Goal: Information Seeking & Learning: Learn about a topic

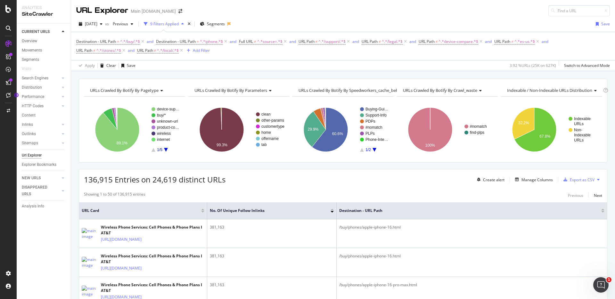
click at [563, 75] on div "URLs Crawled By Botify By pagetype Chart (by Value) Table Expand Export as CSV …" at bounding box center [342, 78] width 543 height 15
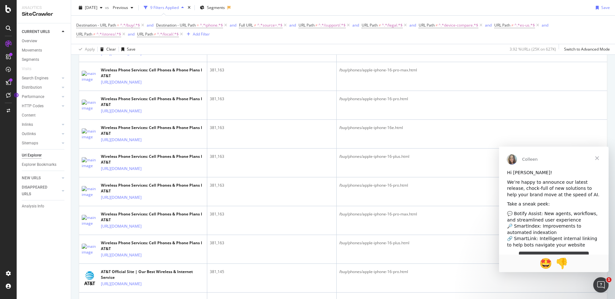
scroll to position [227, 0]
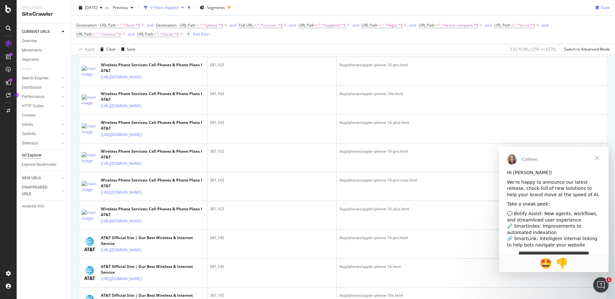
click at [596, 161] on span "Close" at bounding box center [596, 158] width 23 height 23
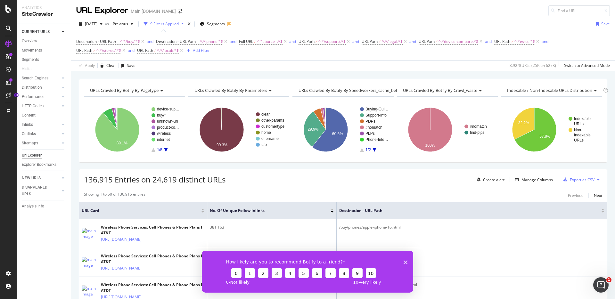
scroll to position [0, 0]
click at [560, 74] on div "URLs Crawled By Botify By pagetype Chart (by Value) Table Expand Export as CSV …" at bounding box center [342, 78] width 543 height 15
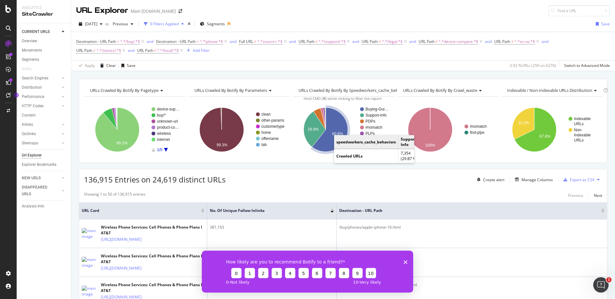
click at [415, 73] on div "URLs Crawled By Botify By pagetype Chart (by Value) Table Expand Export as CSV …" at bounding box center [342, 78] width 543 height 15
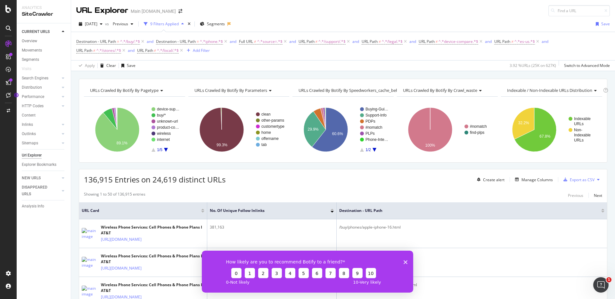
click at [404, 72] on div "URLs Crawled By Botify By pagetype Chart (by Value) Table Expand Export as CSV …" at bounding box center [342, 78] width 543 height 15
click at [394, 17] on div "2025 Jul. 27th vs Previous 9 Filters Applied Segments Save Destination - URL Pa…" at bounding box center [342, 43] width 543 height 55
click at [406, 262] on icon "Close survey" at bounding box center [405, 262] width 4 height 4
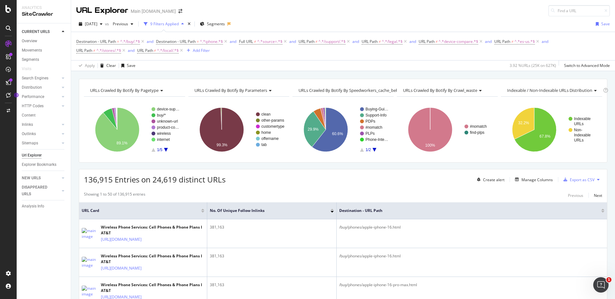
click at [423, 74] on div "URLs Crawled By Botify By pagetype Chart (by Value) Table Expand Export as CSV …" at bounding box center [342, 78] width 543 height 15
click at [524, 75] on div "URLs Crawled By Botify By pagetype Chart (by Value) Table Expand Export as CSV …" at bounding box center [342, 78] width 543 height 15
click at [453, 181] on div "136,915 Entries on 24,619 distinct URLs Create alert Manage Columns Export as C…" at bounding box center [342, 177] width 527 height 16
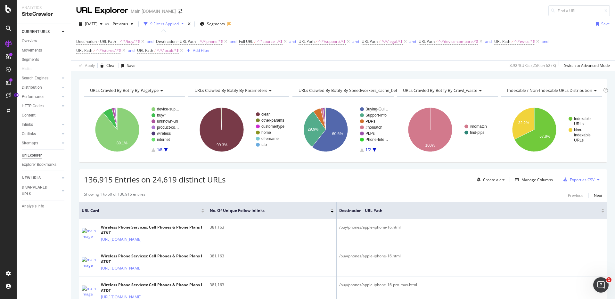
click at [492, 75] on div "URLs Crawled By Botify By pagetype Chart (by Value) Table Expand Export as CSV …" at bounding box center [342, 78] width 543 height 15
click at [467, 71] on div "URLs Crawled By Botify By pagetype Chart (by Value) Table Expand Export as CSV …" at bounding box center [342, 78] width 543 height 15
click at [501, 75] on div "URLs Crawled By Botify By pagetype Chart (by Value) Table Expand Export as CSV …" at bounding box center [342, 78] width 543 height 15
click at [482, 73] on div "URLs Crawled By Botify By pagetype Chart (by Value) Table Expand Export as CSV …" at bounding box center [342, 78] width 543 height 15
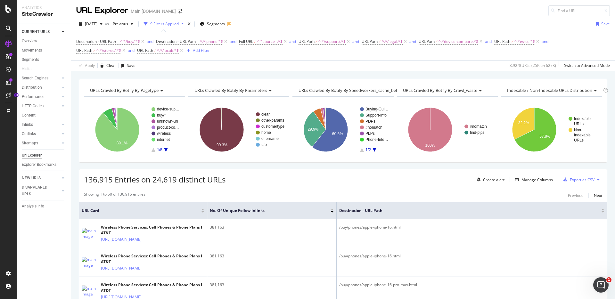
click at [514, 74] on div "URLs Crawled By Botify By pagetype Chart (by Value) Table Expand Export as CSV …" at bounding box center [342, 78] width 543 height 15
click at [515, 74] on div "URLs Crawled By Botify By pagetype Chart (by Value) Table Expand Export as CSV …" at bounding box center [342, 78] width 543 height 15
click at [516, 75] on div "URLs Crawled By Botify By pagetype Chart (by Value) Table Expand Export as CSV …" at bounding box center [342, 78] width 543 height 15
click at [561, 74] on div "URLs Crawled By Botify By pagetype Chart (by Value) Table Expand Export as CSV …" at bounding box center [342, 78] width 543 height 15
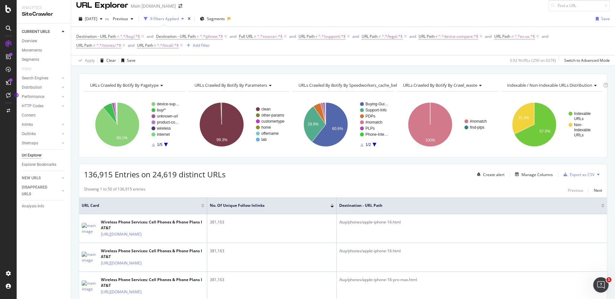
scroll to position [3, 0]
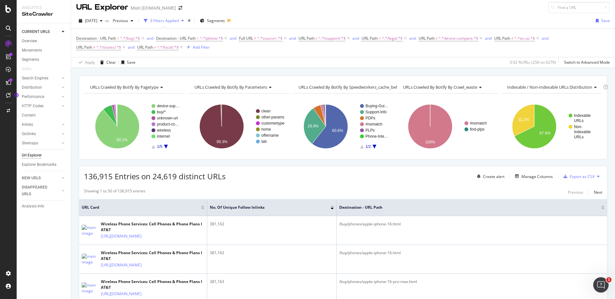
click at [561, 74] on div "URLs Crawled By Botify By pagetype Chart (by Value) Table Expand Export as CSV …" at bounding box center [342, 75] width 543 height 15
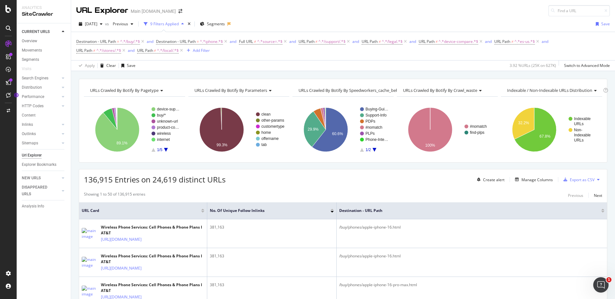
click at [561, 76] on div "URLs Crawled By Botify By pagetype Chart (by Value) Table Expand Export as CSV …" at bounding box center [342, 78] width 543 height 15
click at [219, 75] on div "URLs Crawled By Botify By pagetype Chart (by Value) Table Expand Export as CSV …" at bounding box center [342, 78] width 543 height 15
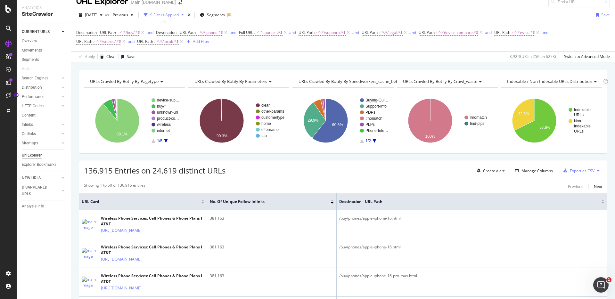
click at [425, 66] on div "URLs Crawled By Botify By pagetype Chart (by Value) Table Expand Export as CSV …" at bounding box center [342, 69] width 543 height 15
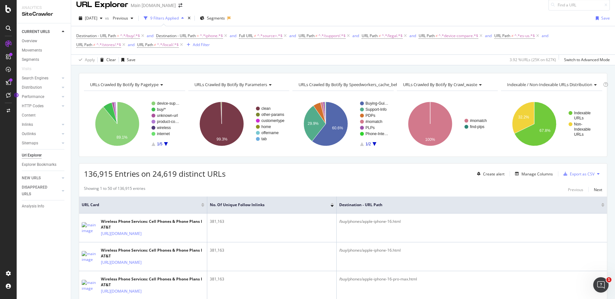
scroll to position [0, 0]
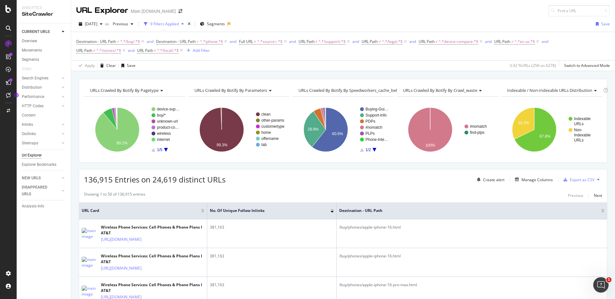
click at [458, 74] on div "URLs Crawled By Botify By pagetype Chart (by Value) Table Expand Export as CSV …" at bounding box center [342, 78] width 543 height 15
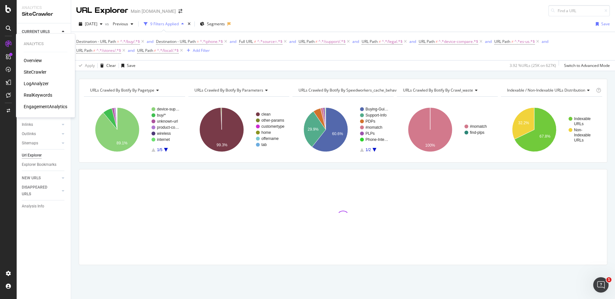
click at [35, 73] on div "SiteCrawler" at bounding box center [35, 72] width 23 height 6
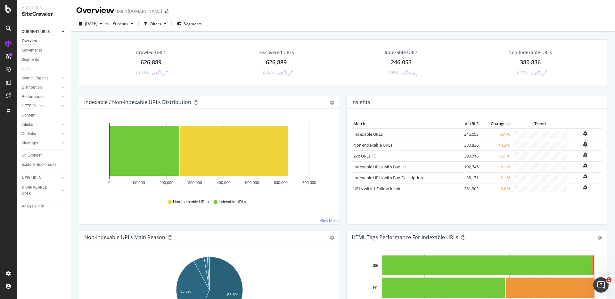
click at [397, 93] on div "Crawled URLs 626,889 +0.14% Discovered URLs 626,889 +0.14% Indexable URLs 246,0…" at bounding box center [343, 67] width 535 height 56
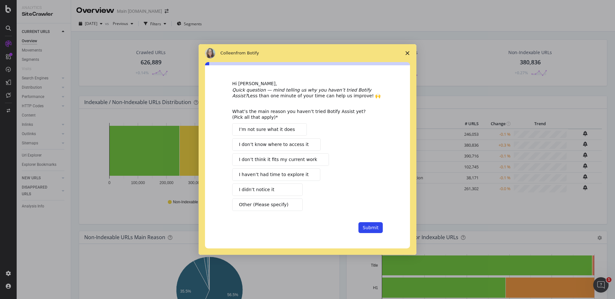
click at [407, 53] on polygon "Close survey" at bounding box center [407, 53] width 4 height 4
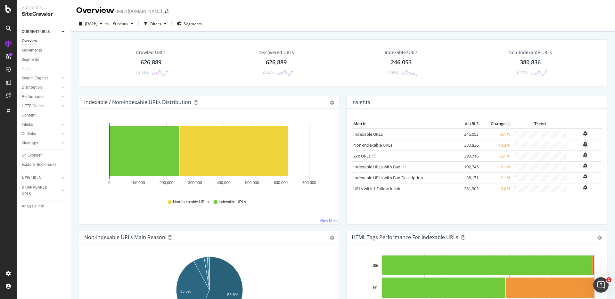
click at [503, 93] on div "Crawled URLs 626,889 +0.14% Discovered URLs 626,889 +0.14% Indexable URLs 246,0…" at bounding box center [343, 67] width 535 height 56
click at [397, 89] on div "Crawled URLs 626,889 +0.14% Discovered URLs 626,889 +0.14% Indexable URLs 246,0…" at bounding box center [343, 67] width 535 height 56
click at [151, 62] on div "626,889" at bounding box center [151, 62] width 21 height 8
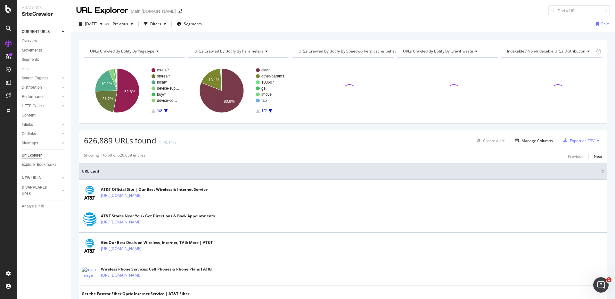
click at [403, 35] on div "URLs Crawled By Botify By pagetype Chart (by Value) Table Expand Export as CSV …" at bounding box center [342, 39] width 543 height 15
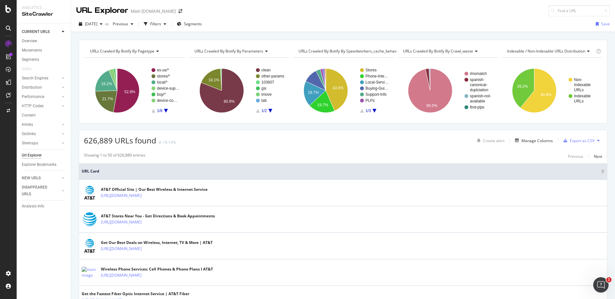
click at [442, 138] on div "626,889 URLs found +0.14% Create alert Manage Columns Export as CSV" at bounding box center [342, 138] width 527 height 16
click at [535, 140] on div "Manage Columns" at bounding box center [536, 140] width 31 height 5
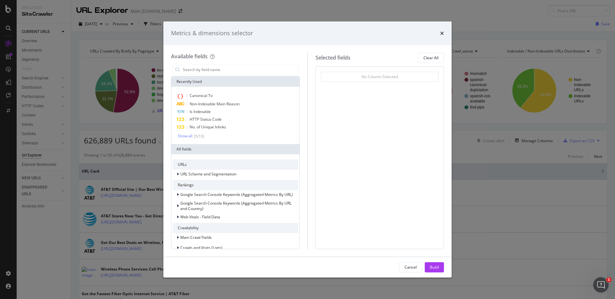
click at [443, 30] on div "times" at bounding box center [442, 33] width 4 height 8
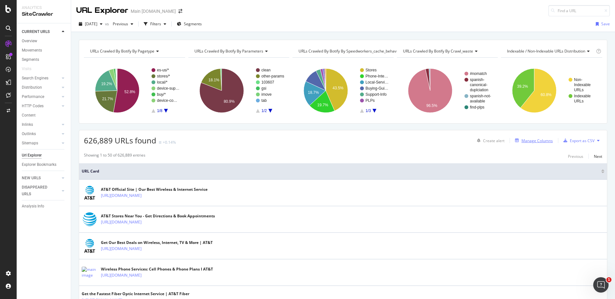
click at [538, 141] on div "Manage Columns" at bounding box center [536, 140] width 31 height 5
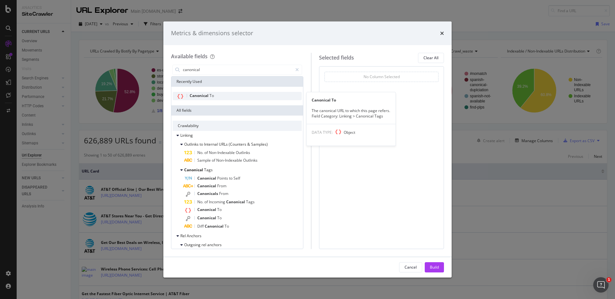
click at [261, 95] on div "Canonical To" at bounding box center [237, 96] width 129 height 8
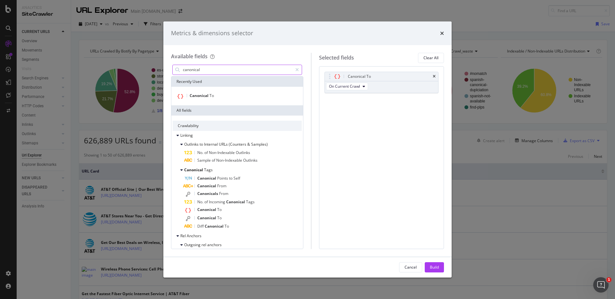
click at [205, 69] on input "canonical" at bounding box center [237, 70] width 110 height 10
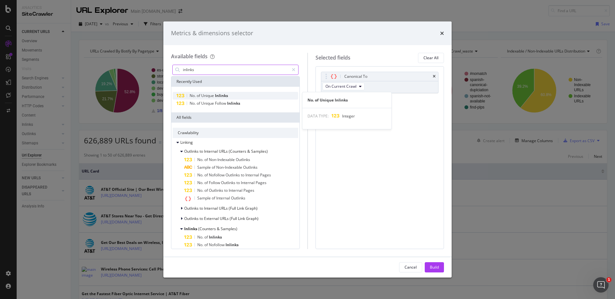
type input "inlinks"
click at [213, 96] on span "Unique" at bounding box center [208, 95] width 14 height 5
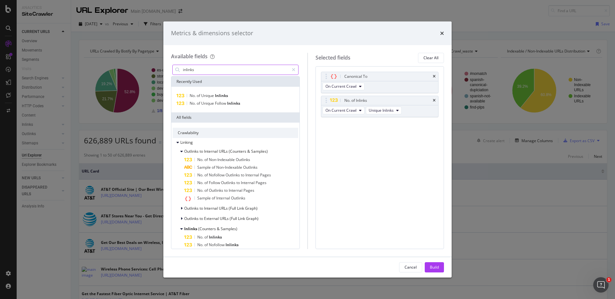
click at [223, 71] on input "inlinks" at bounding box center [235, 70] width 107 height 10
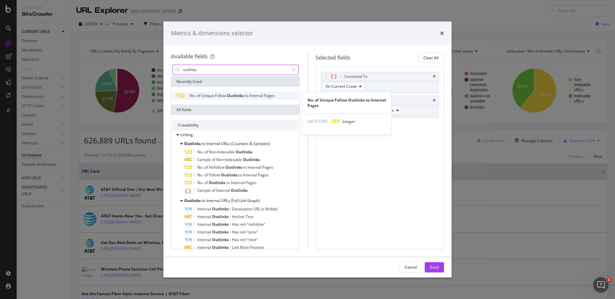
type input "outlinks"
click at [283, 98] on div "No. of Unique Follow Outlinks to Internal Pages" at bounding box center [235, 96] width 125 height 8
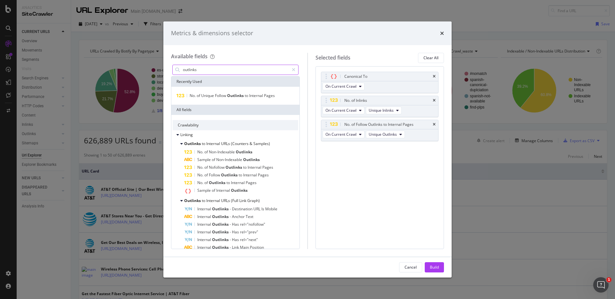
click at [248, 70] on input "outlinks" at bounding box center [235, 70] width 107 height 10
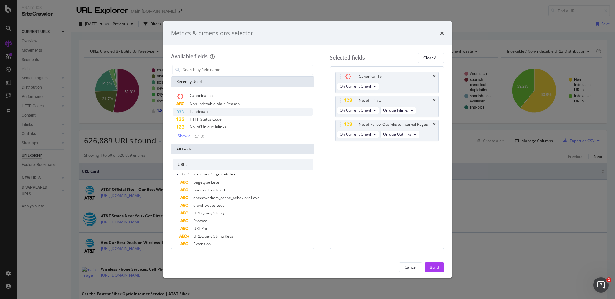
click at [435, 125] on icon "times" at bounding box center [433, 125] width 3 height 4
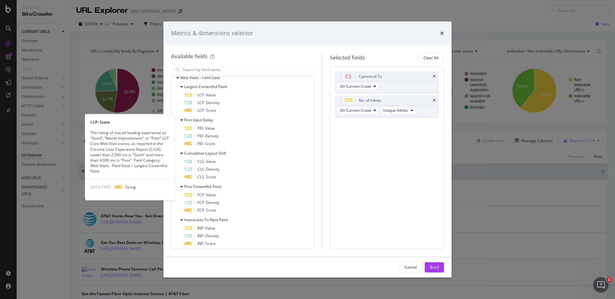
scroll to position [419, 0]
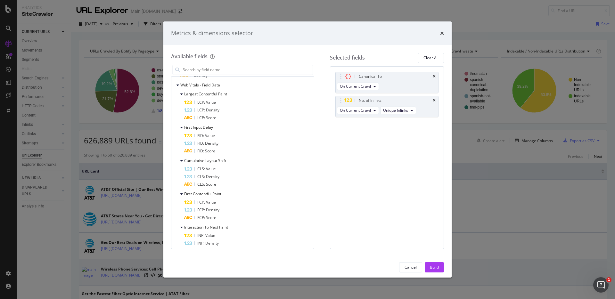
drag, startPoint x: 410, startPoint y: 265, endPoint x: 406, endPoint y: 262, distance: 5.6
click at [410, 265] on div "Cancel" at bounding box center [410, 266] width 12 height 5
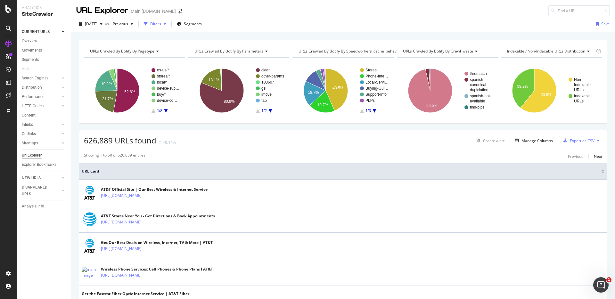
click at [161, 25] on div "Filters" at bounding box center [155, 23] width 11 height 5
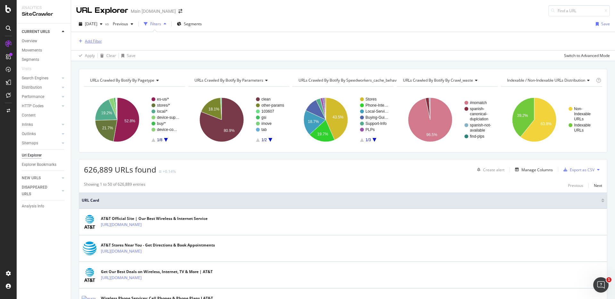
click at [93, 38] on div "Add Filter" at bounding box center [89, 41] width 26 height 7
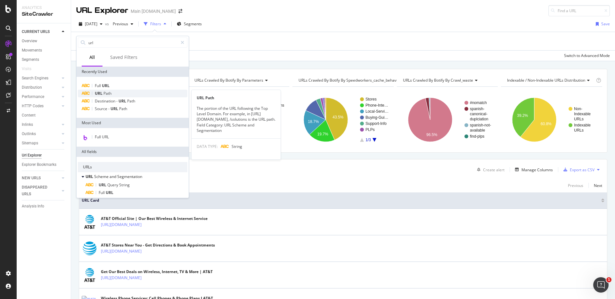
type input "url"
click at [124, 94] on div "URL Path" at bounding box center [132, 94] width 109 height 8
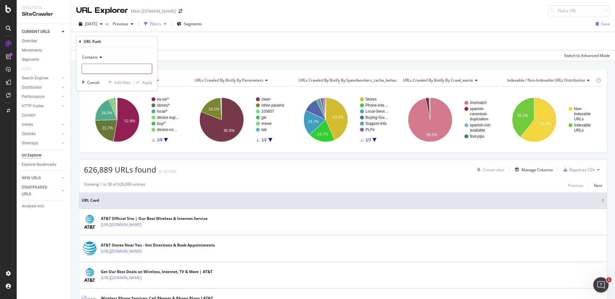
click at [97, 69] on input "text" at bounding box center [117, 69] width 70 height 10
click at [99, 59] on icon at bounding box center [100, 57] width 4 height 4
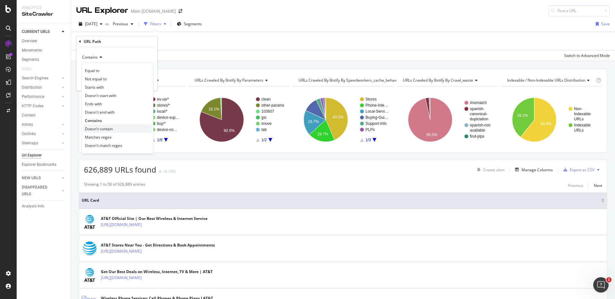
click at [107, 128] on span "Doesn't contain" at bounding box center [99, 128] width 28 height 5
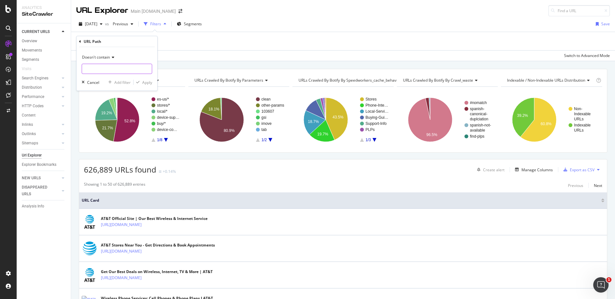
click at [104, 69] on input "text" at bounding box center [117, 69] width 70 height 10
type input "?"
click at [137, 80] on icon "button" at bounding box center [138, 82] width 4 height 4
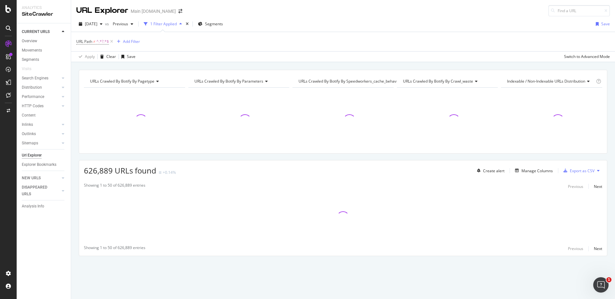
click at [359, 68] on div "URLs Crawled By Botify By pagetype Chart (by Value) Table Expand Export as CSV …" at bounding box center [342, 69] width 543 height 15
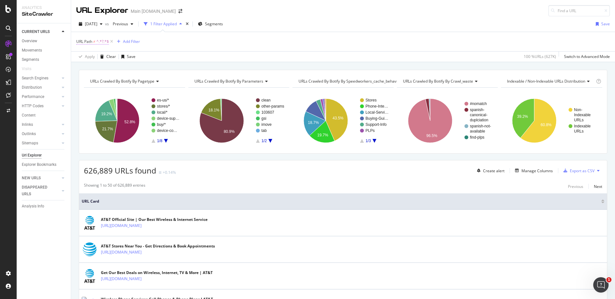
click at [99, 41] on span "^.*?.*$" at bounding box center [102, 41] width 12 height 9
click at [94, 80] on div "Cancel" at bounding box center [93, 81] width 12 height 5
click at [112, 42] on icon at bounding box center [111, 41] width 5 height 6
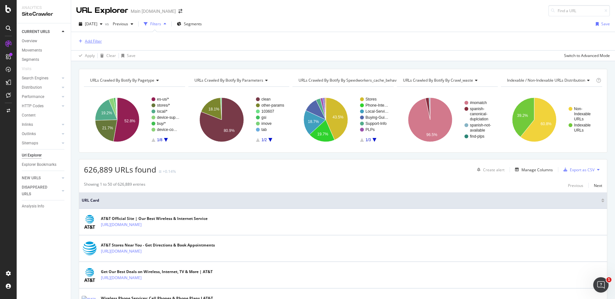
click at [91, 42] on div "Add Filter" at bounding box center [93, 40] width 17 height 5
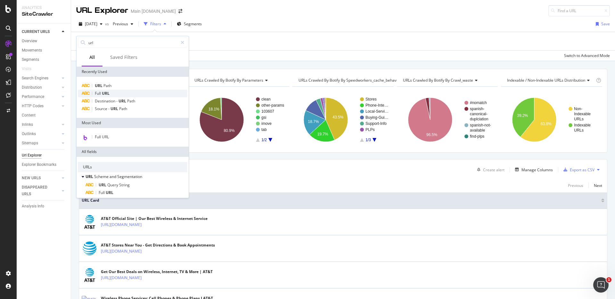
click at [112, 90] on div "Full URL" at bounding box center [132, 94] width 109 height 8
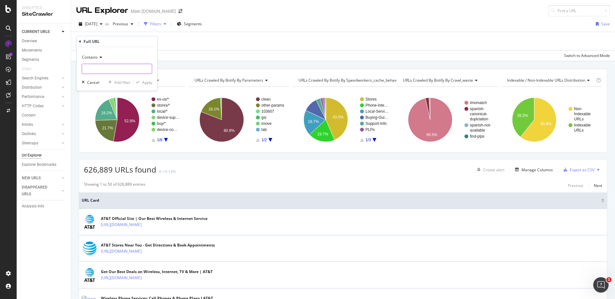
click at [114, 65] on input "text" at bounding box center [117, 69] width 70 height 10
type input "?"
click at [105, 57] on div "Contains" at bounding box center [117, 57] width 70 height 10
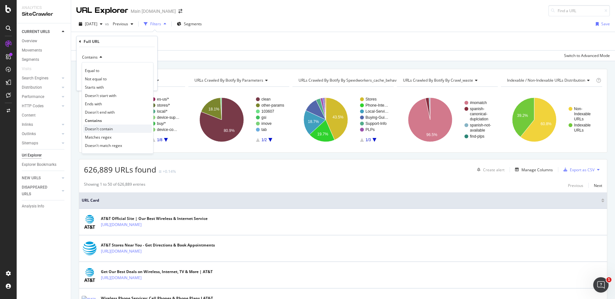
click at [103, 129] on span "Doesn't contain" at bounding box center [99, 128] width 28 height 5
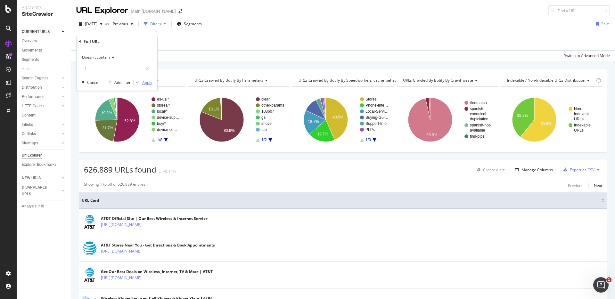
click at [144, 83] on div "Apply" at bounding box center [147, 82] width 10 height 5
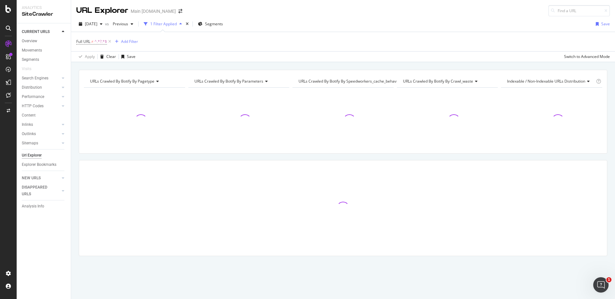
click at [339, 65] on div "URLs Crawled By Botify By pagetype Chart (by Value) Table Expand Export as CSV …" at bounding box center [342, 69] width 543 height 15
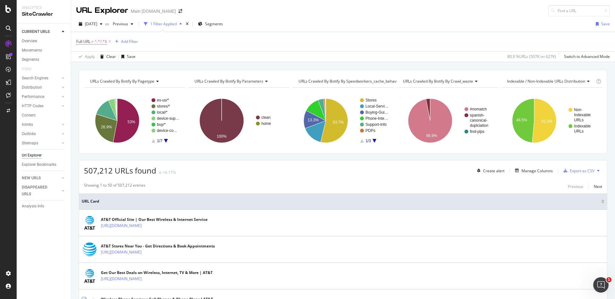
drag, startPoint x: 279, startPoint y: 66, endPoint x: 273, endPoint y: 66, distance: 5.8
click at [279, 66] on div "URLs Crawled By Botify By pagetype Chart (by Value) Table Expand Export as CSV …" at bounding box center [342, 69] width 543 height 15
click at [401, 67] on div "URLs Crawled By Botify By pagetype Chart (by Value) Table Expand Export as CSV …" at bounding box center [342, 69] width 543 height 15
click at [455, 67] on div "URLs Crawled By Botify By pagetype Chart (by Value) Table Expand Export as CSV …" at bounding box center [342, 69] width 543 height 15
click at [108, 41] on icon at bounding box center [109, 41] width 5 height 6
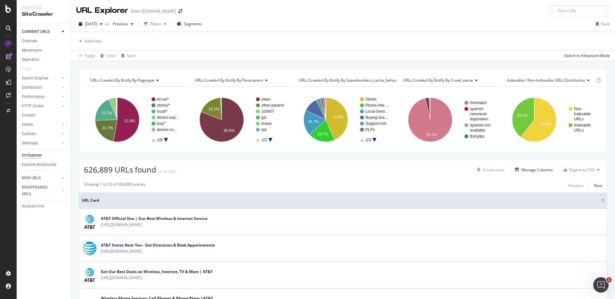
click at [411, 65] on div "URLs Crawled By Botify By pagetype Chart (by Value) Table Expand Export as CSV …" at bounding box center [342, 68] width 543 height 15
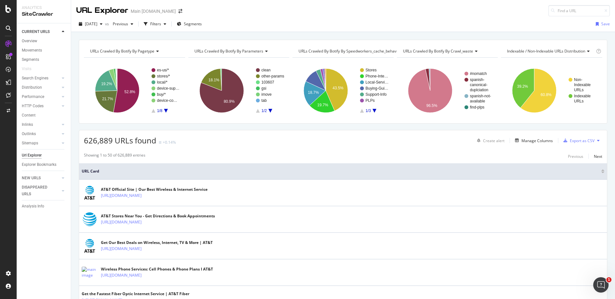
click at [426, 36] on div "URLs Crawled By Botify By pagetype Chart (by Value) Table Expand Export as CSV …" at bounding box center [342, 39] width 543 height 15
click at [40, 94] on div "RealKeywords" at bounding box center [38, 95] width 28 height 6
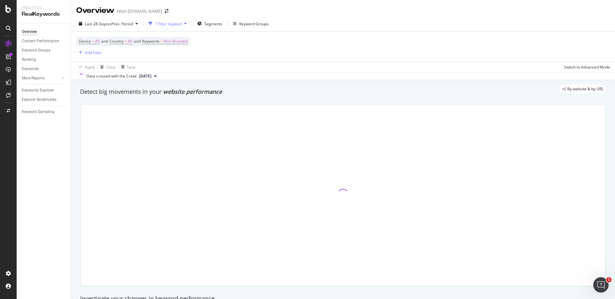
click at [379, 55] on div "Device = All and Country = All and Keywords = Non-Branded Add Filter" at bounding box center [342, 47] width 533 height 30
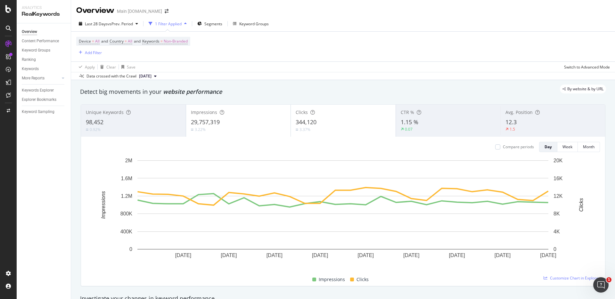
click at [500, 90] on div "By website & by URL" at bounding box center [340, 88] width 532 height 9
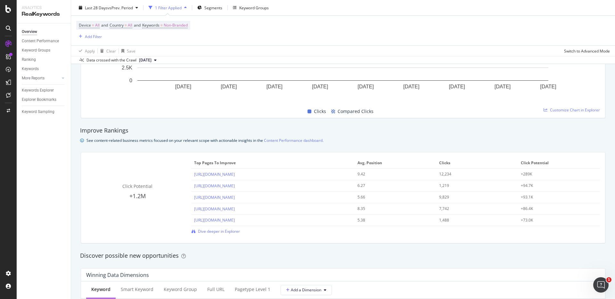
scroll to position [378, 0]
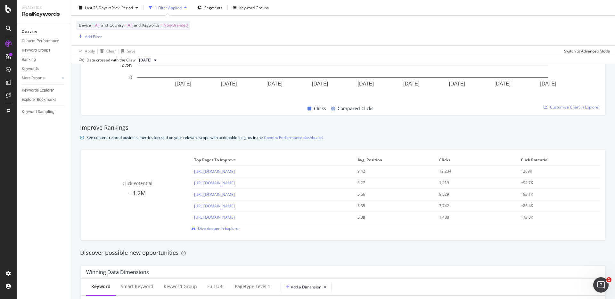
click at [530, 129] on div "Improve Rankings" at bounding box center [343, 128] width 526 height 8
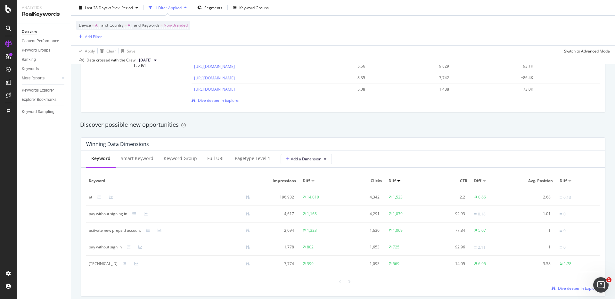
scroll to position [513, 0]
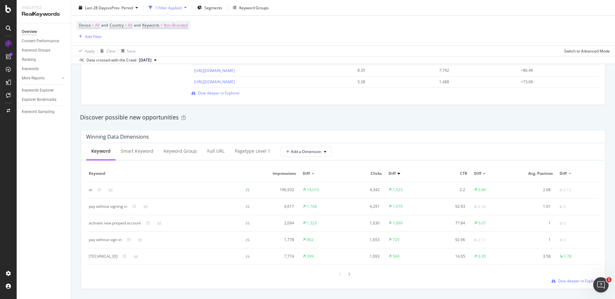
click at [535, 123] on div "Discover possible new opportunities" at bounding box center [343, 117] width 532 height 15
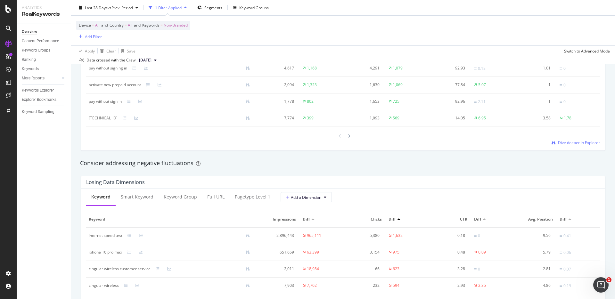
scroll to position [655, 0]
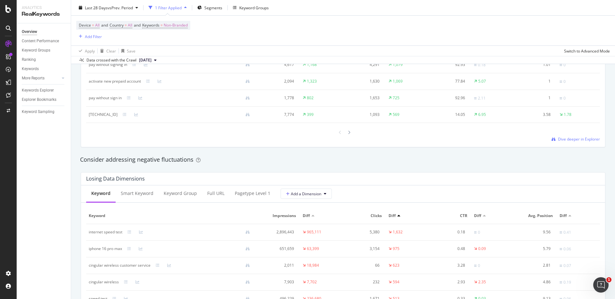
click at [503, 159] on div "Consider addressing negative fluctuations" at bounding box center [343, 160] width 526 height 8
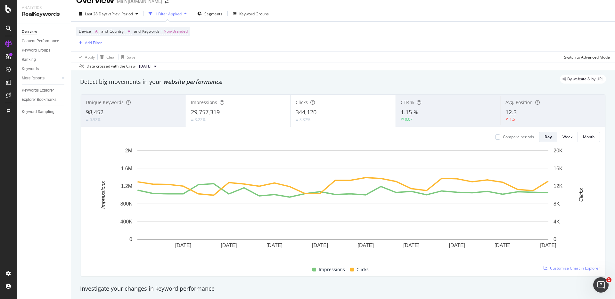
scroll to position [0, 0]
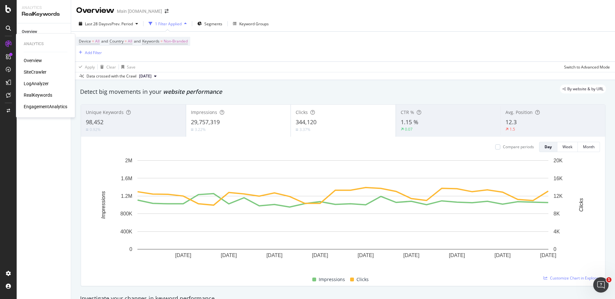
click at [41, 74] on div "SiteCrawler" at bounding box center [35, 72] width 23 height 6
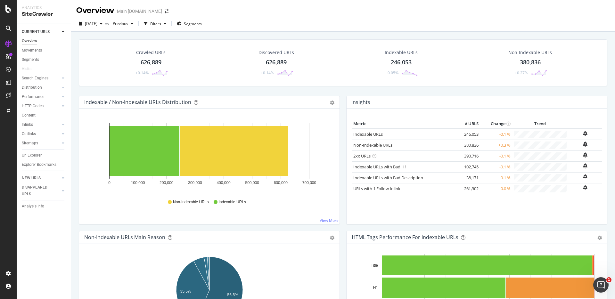
click at [557, 33] on div "Crawled URLs 626,889 +0.14% Discovered URLs 626,889 +0.14% Indexable URLs 246,0…" at bounding box center [342, 181] width 543 height 299
click at [561, 33] on div "Crawled URLs 626,889 +0.14% Discovered URLs 626,889 +0.14% Indexable URLs 246,0…" at bounding box center [342, 181] width 543 height 299
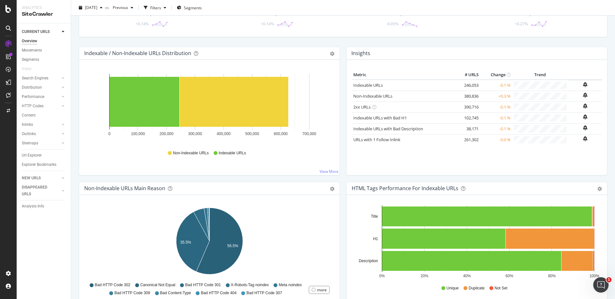
scroll to position [50, 0]
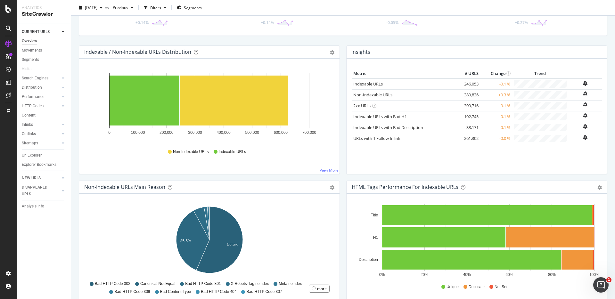
click at [560, 40] on div "Crawled URLs 626,889 +0.14% Discovered URLs 626,889 +0.14% Indexable URLs 246,0…" at bounding box center [343, 17] width 535 height 56
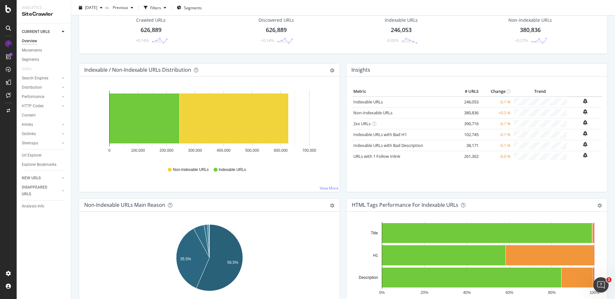
scroll to position [33, 0]
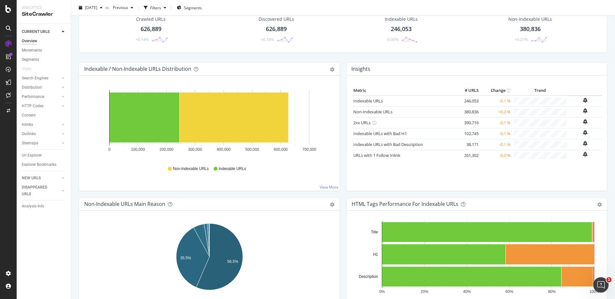
click at [555, 55] on div "Crawled URLs 626,889 +0.14% Discovered URLs 626,889 +0.14% Indexable URLs 246,0…" at bounding box center [343, 34] width 535 height 56
click at [255, 57] on div "Crawled URLs 626,889 +0.14% Discovered URLs 626,889 +0.14% Indexable URLs 246,0…" at bounding box center [343, 34] width 535 height 56
click at [450, 58] on div "Crawled URLs 626,889 +0.14% Discovered URLs 626,889 +0.14% Indexable URLs 246,0…" at bounding box center [343, 34] width 535 height 56
click at [550, 57] on div "Crawled URLs 626,889 +0.14% Discovered URLs 626,889 +0.14% Indexable URLs 246,0…" at bounding box center [343, 34] width 535 height 56
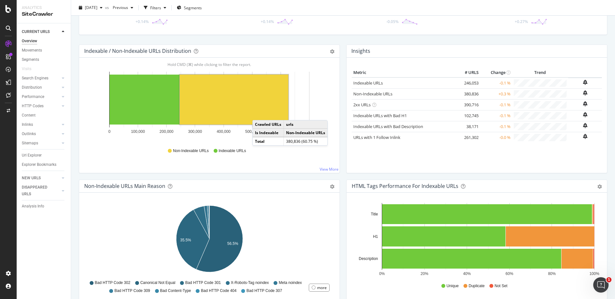
scroll to position [56, 0]
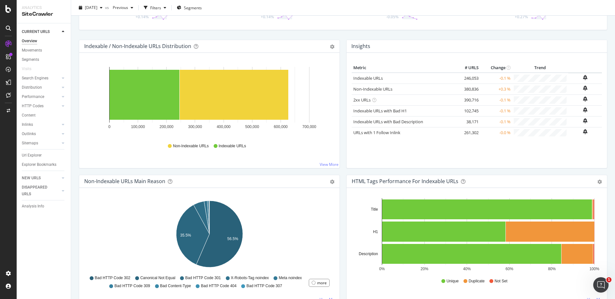
click at [342, 107] on div "Indexable / Non-Indexable URLs Distribution Bar Bar (by Percentage) Table Expor…" at bounding box center [209, 107] width 267 height 135
click at [345, 91] on div "Insights Metric # URLS Change Trend Indexable URLs 246,053 -0.1 % Non-Indexable…" at bounding box center [476, 107] width 267 height 135
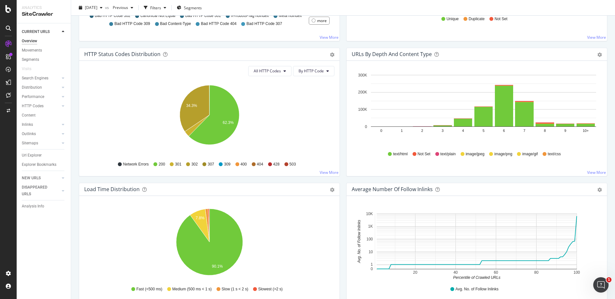
scroll to position [321, 0]
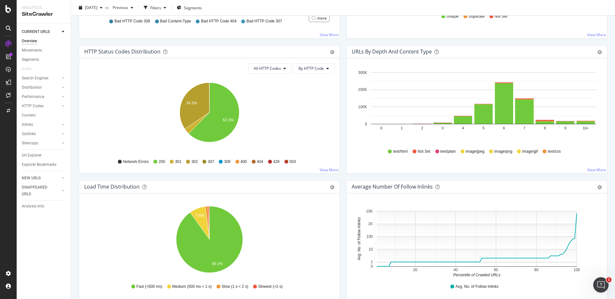
click at [345, 91] on div "URLs by Depth and Content Type Bar (by Value) Bar (by Percentage) Table Export …" at bounding box center [476, 112] width 267 height 135
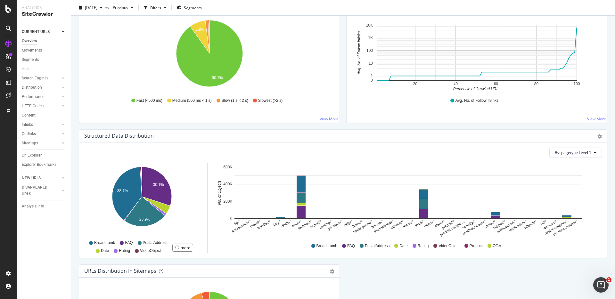
scroll to position [508, 0]
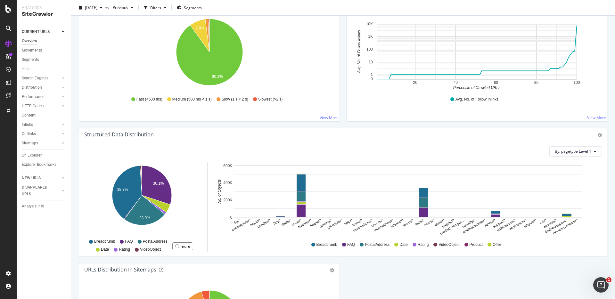
click at [344, 92] on div "Average Number of Follow Inlinks Chart (by Value) Table Export as CSV Add to Cu…" at bounding box center [476, 60] width 267 height 135
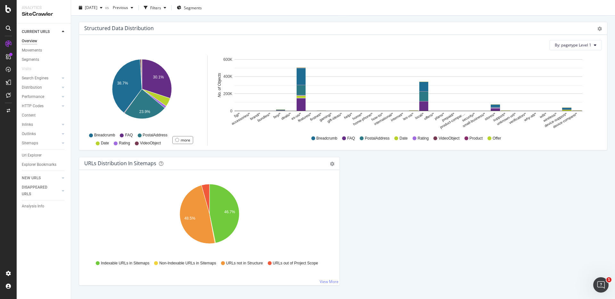
scroll to position [630, 0]
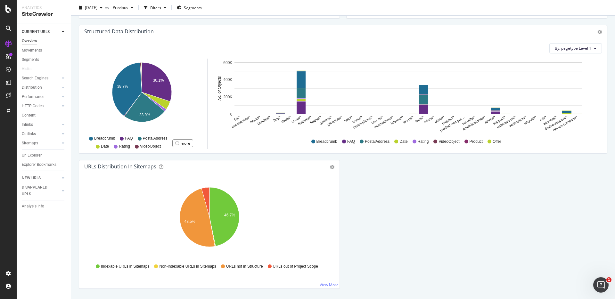
scroll to position [598, 0]
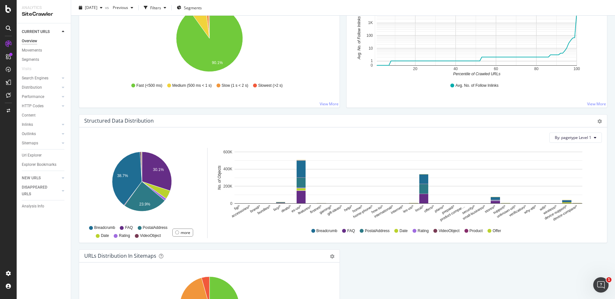
scroll to position [513, 0]
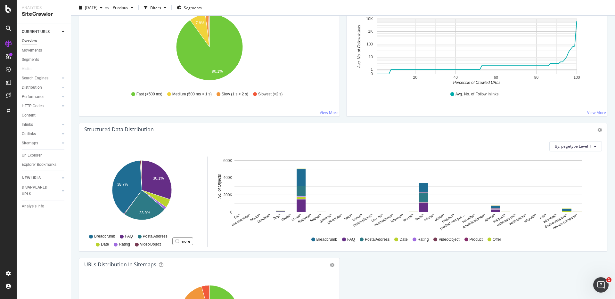
click at [536, 120] on div "Average Number of Follow Inlinks Chart (by Value) Table Export as CSV Add to Cu…" at bounding box center [476, 55] width 267 height 135
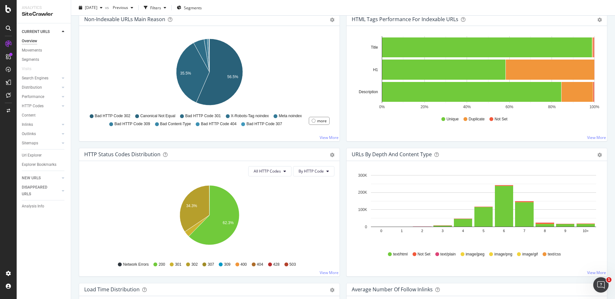
scroll to position [230, 0]
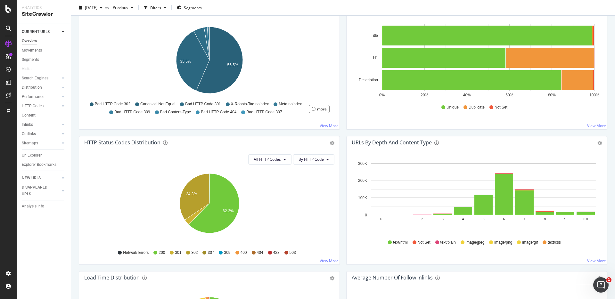
click at [581, 133] on div "HTML Tags Performance for Indexable URLs Bar Bar (by Percentage) Table Export a…" at bounding box center [476, 68] width 267 height 135
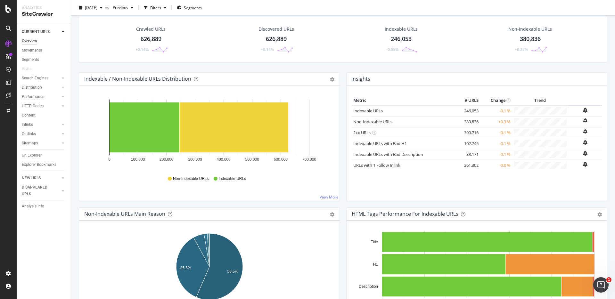
scroll to position [0, 0]
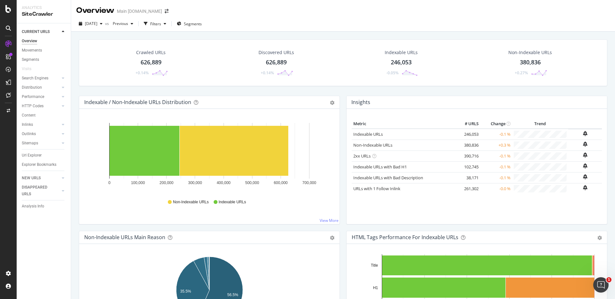
click at [32, 96] on div "RealKeywords" at bounding box center [38, 95] width 28 height 6
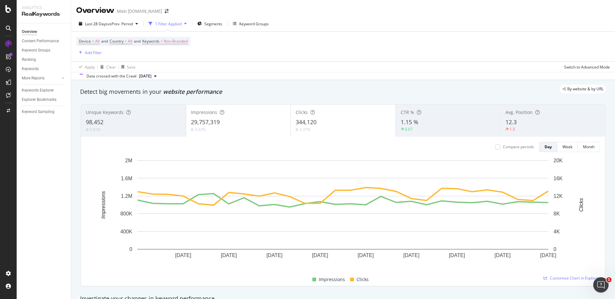
click at [501, 87] on div "By website & by URL" at bounding box center [340, 88] width 532 height 9
click at [531, 89] on div "By website & by URL" at bounding box center [340, 88] width 532 height 9
click at [523, 85] on div "By website & by URL" at bounding box center [340, 88] width 532 height 9
click at [524, 85] on div "By website & by URL" at bounding box center [340, 88] width 532 height 9
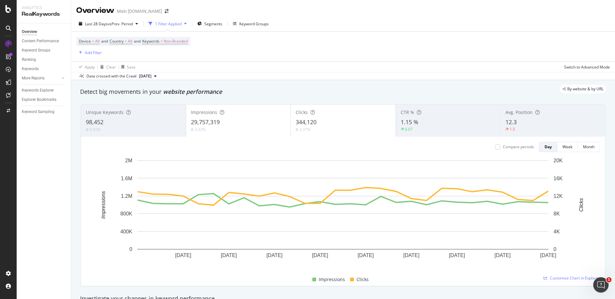
click at [141, 113] on div "Unique Keywords" at bounding box center [133, 112] width 95 height 6
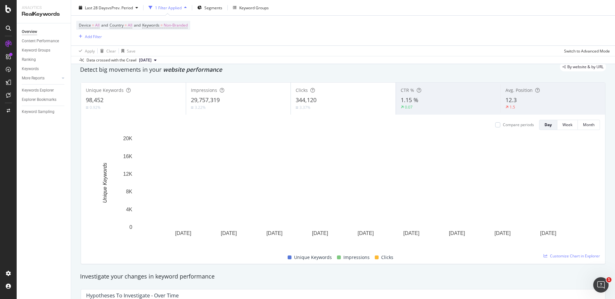
scroll to position [26, 0]
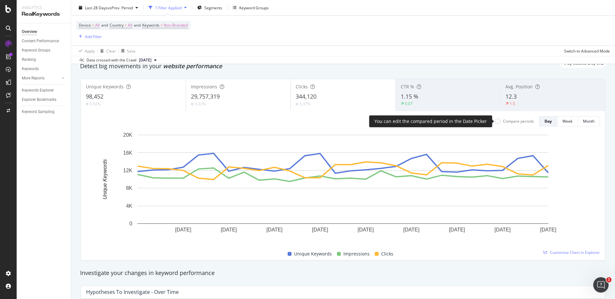
click at [507, 121] on div "Compare periods" at bounding box center [518, 120] width 31 height 5
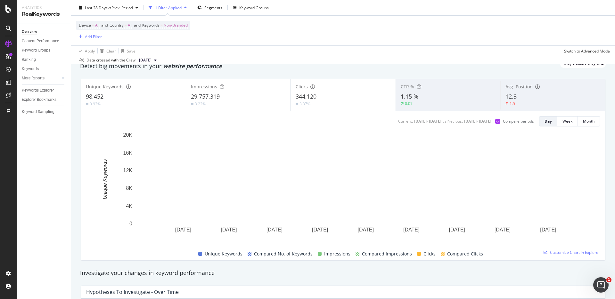
scroll to position [10, 0]
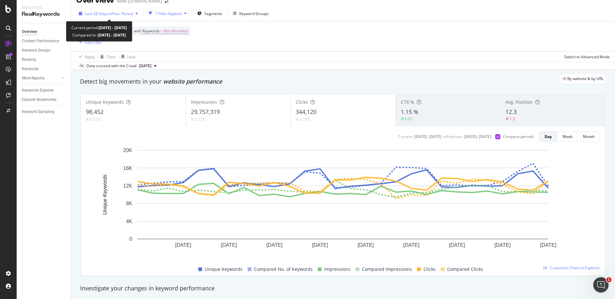
click at [111, 13] on span "vs Prev. Period" at bounding box center [120, 13] width 25 height 5
click at [480, 76] on div "By website & by URL" at bounding box center [340, 78] width 532 height 9
click at [492, 78] on div "By website & by URL" at bounding box center [340, 78] width 532 height 9
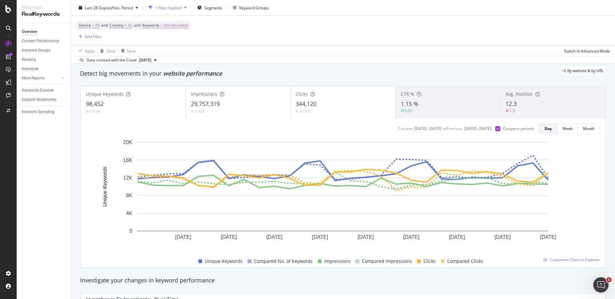
scroll to position [19, 0]
click at [523, 74] on div "By website & by URL" at bounding box center [340, 70] width 532 height 9
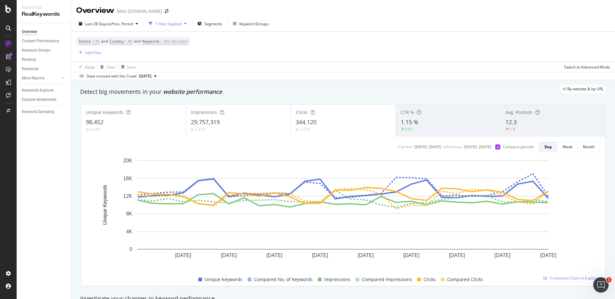
scroll to position [0, 0]
click at [87, 55] on div "Add Filter" at bounding box center [93, 52] width 17 height 5
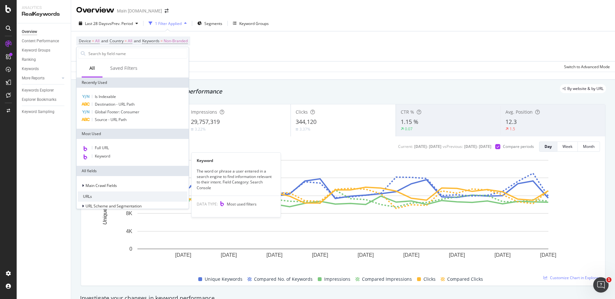
click at [100, 155] on span "Keyword" at bounding box center [102, 155] width 15 height 5
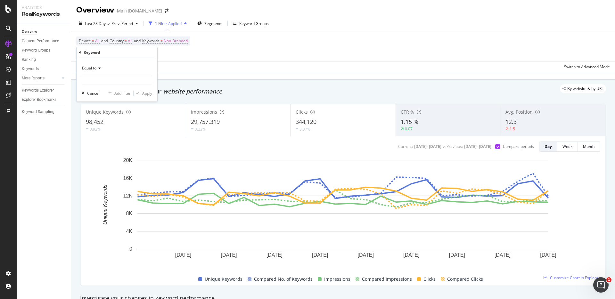
click at [98, 69] on icon at bounding box center [98, 68] width 4 height 4
click at [97, 132] on span "Contains" at bounding box center [93, 131] width 16 height 5
click at [112, 78] on input "text" at bounding box center [117, 80] width 70 height 10
type input "iphone"
drag, startPoint x: 144, startPoint y: 96, endPoint x: 353, endPoint y: 94, distance: 208.4
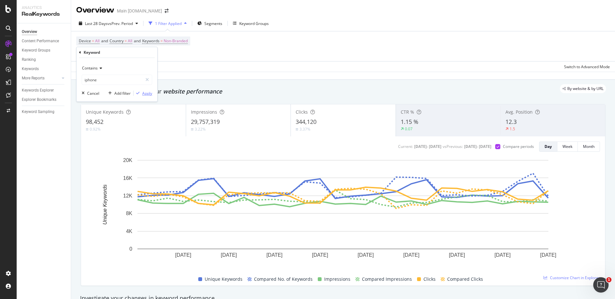
click at [144, 96] on div "Apply" at bounding box center [147, 93] width 10 height 5
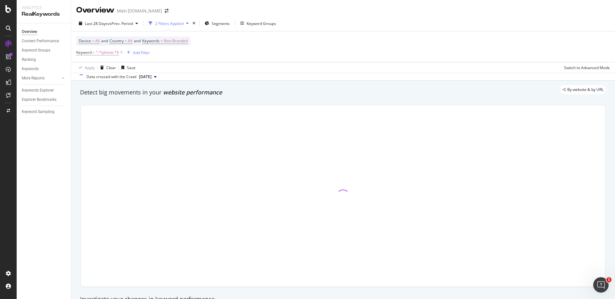
click at [353, 94] on div "Detect big movements in your website performance" at bounding box center [343, 92] width 526 height 8
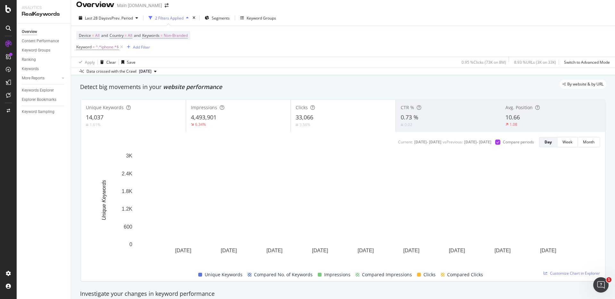
scroll to position [3, 0]
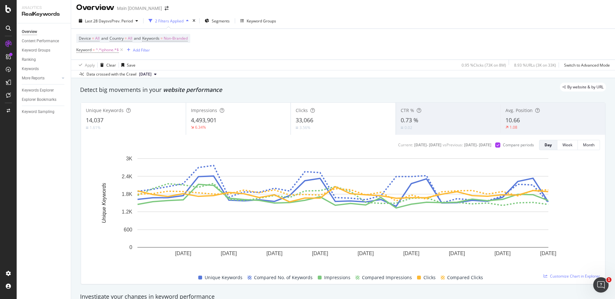
click at [455, 94] on div "Detect big movements in your website performance" at bounding box center [343, 90] width 526 height 8
click at [485, 89] on div "By website & by URL" at bounding box center [340, 87] width 532 height 9
click at [533, 88] on div "By website & by URL" at bounding box center [340, 87] width 532 height 9
click at [28, 72] on div "SiteCrawler" at bounding box center [35, 72] width 23 height 6
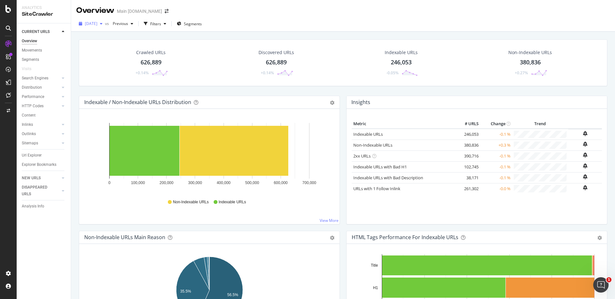
click at [97, 22] on span "[DATE]" at bounding box center [91, 23] width 12 height 5
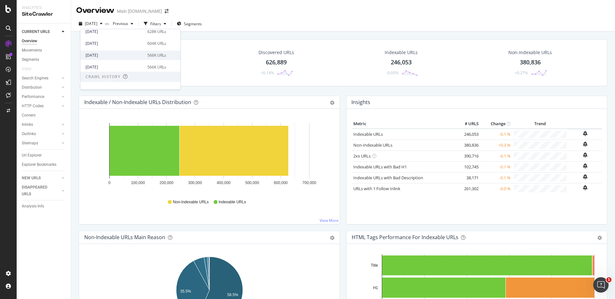
scroll to position [87, 0]
click at [355, 41] on div "Crawled URLs 626,889 +0.14% Discovered URLs 626,889 +0.14% Indexable URLs 246,0…" at bounding box center [343, 62] width 528 height 47
click at [164, 64] on div "Crawled URLs 626,889 +0.14%" at bounding box center [151, 62] width 46 height 33
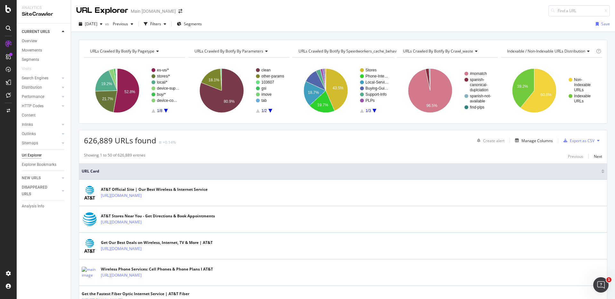
click at [535, 34] on div "URLs Crawled By Botify By pagetype Chart (by Value) Table Expand Export as CSV …" at bounding box center [342, 39] width 543 height 15
click at [127, 33] on div "URLs Crawled By Botify By pagetype Chart (by Value) Table Expand Export as CSV …" at bounding box center [342, 39] width 543 height 15
click at [455, 37] on div "URLs Crawled By Botify By pagetype Chart (by Value) Table Expand Export as CSV …" at bounding box center [342, 39] width 543 height 15
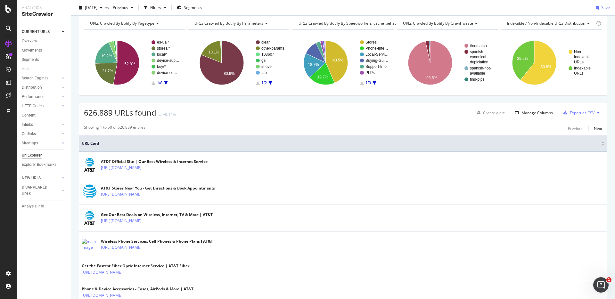
scroll to position [31, 0]
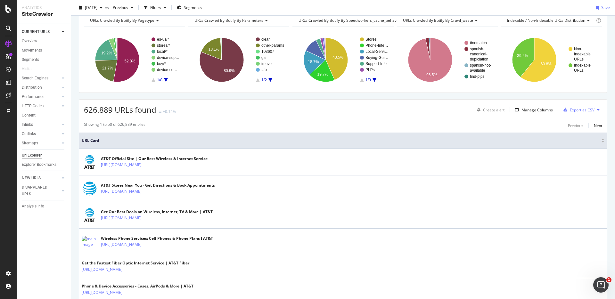
click at [446, 113] on div "626,889 URLs found +0.14% Create alert Manage Columns Export as CSV" at bounding box center [342, 108] width 527 height 16
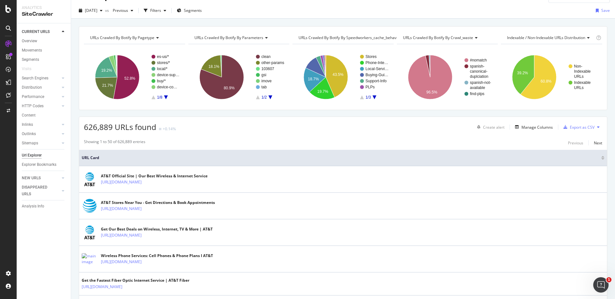
scroll to position [0, 0]
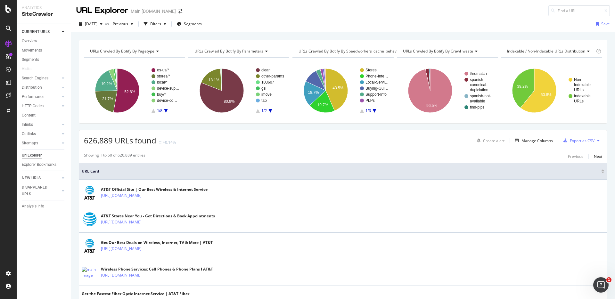
click at [490, 33] on div "URLs Crawled By Botify By pagetype Chart (by Value) Table Expand Export as CSV …" at bounding box center [342, 39] width 543 height 15
click at [535, 34] on div "URLs Crawled By Botify By pagetype Chart (by Value) Table Expand Export as CSV …" at bounding box center [342, 39] width 543 height 15
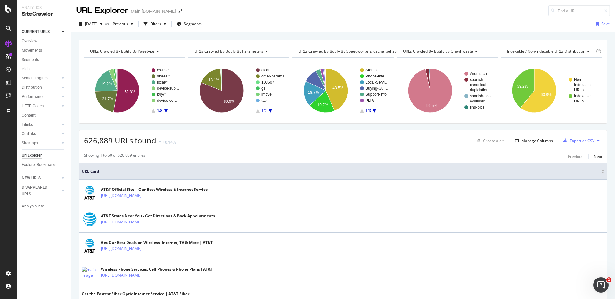
click at [535, 34] on div "URLs Crawled By Botify By pagetype Chart (by Value) Table Expand Export as CSV …" at bounding box center [342, 39] width 543 height 15
click at [547, 36] on div "URLs Crawled By Botify By pagetype Chart (by Value) Table Expand Export as CSV …" at bounding box center [342, 39] width 543 height 15
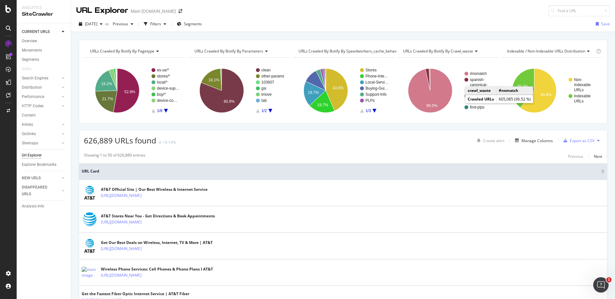
click at [483, 34] on div "URLs Crawled By Botify By pagetype Chart (by Value) Table Expand Export as CSV …" at bounding box center [342, 39] width 543 height 15
click at [443, 34] on div "URLs Crawled By Botify By pagetype Chart (by Value) Table Expand Export as CSV …" at bounding box center [342, 39] width 543 height 15
click at [161, 24] on div "Filters" at bounding box center [155, 23] width 11 height 5
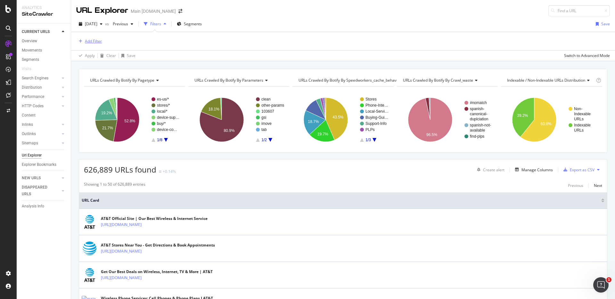
click at [83, 40] on div "button" at bounding box center [80, 41] width 9 height 4
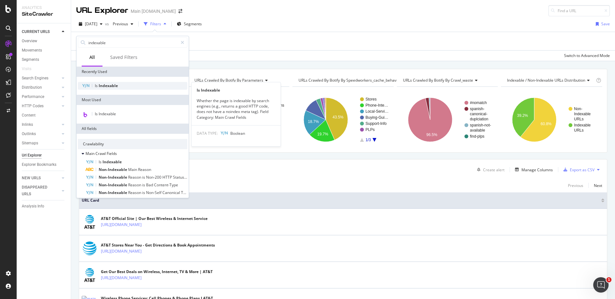
type input "indexable"
click at [116, 86] on span "Indexable" at bounding box center [108, 85] width 19 height 5
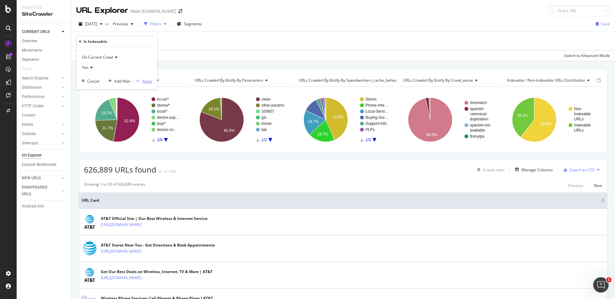
drag, startPoint x: 142, startPoint y: 80, endPoint x: 160, endPoint y: 73, distance: 19.8
click at [160, 73] on body "Analytics SiteCrawler CURRENT URLS Overview Movements Segments Visits Search En…" at bounding box center [307, 149] width 615 height 299
click at [116, 78] on div "Add filter" at bounding box center [122, 80] width 16 height 5
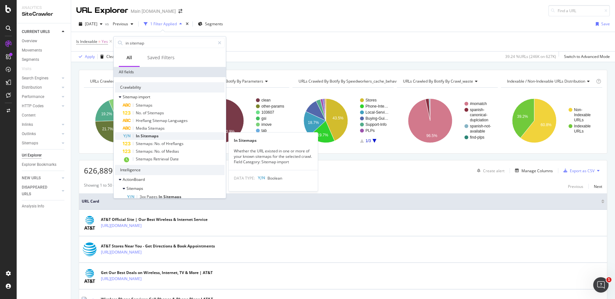
type input "in sitemap"
click at [164, 136] on div "In Sitemaps" at bounding box center [174, 136] width 102 height 8
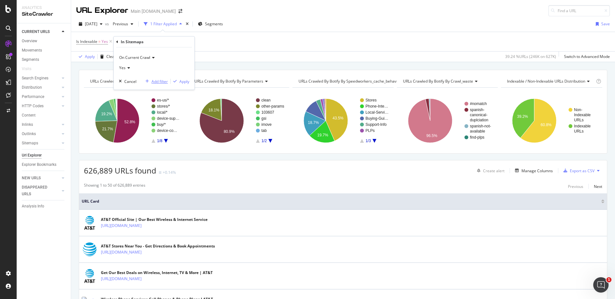
click at [161, 81] on div "Add filter" at bounding box center [159, 81] width 16 height 5
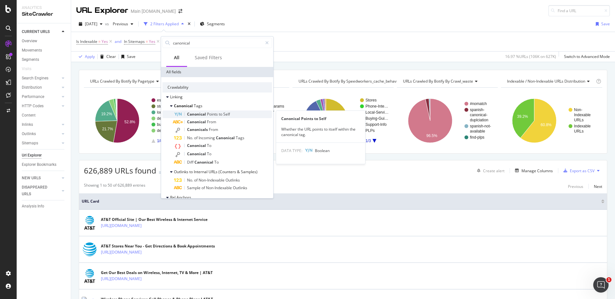
type input "canonical"
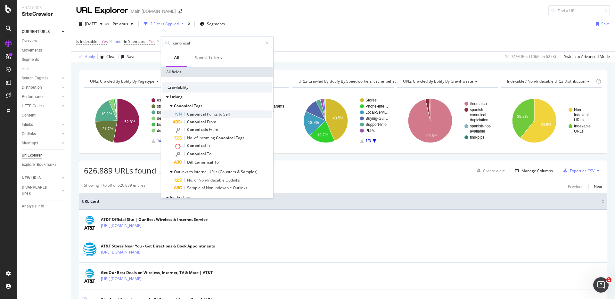
click at [237, 113] on div "Canonical Points to Self" at bounding box center [223, 114] width 98 height 8
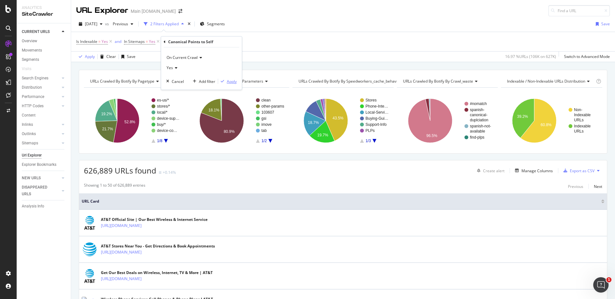
click at [233, 84] on div "Apply" at bounding box center [232, 81] width 10 height 5
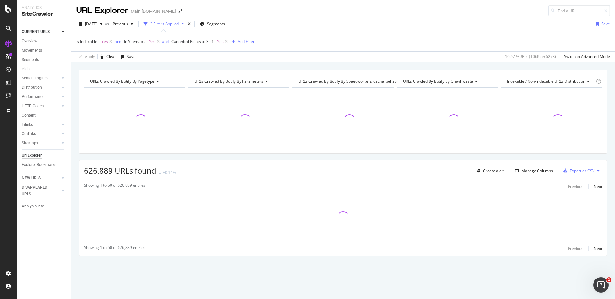
click at [586, 64] on div "URLs Crawled By Botify By pagetype Chart (by Value) Table Expand Export as CSV …" at bounding box center [342, 69] width 543 height 15
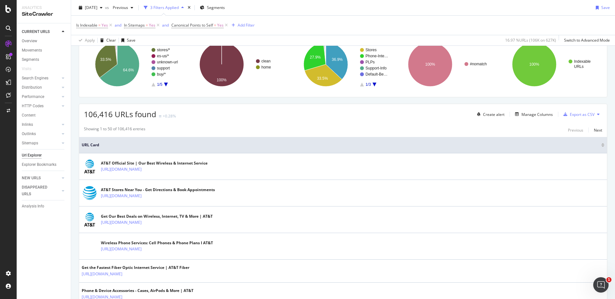
scroll to position [54, 0]
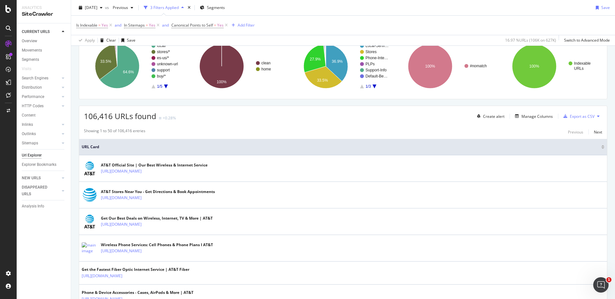
click at [535, 115] on div "Manage Columns" at bounding box center [536, 116] width 31 height 5
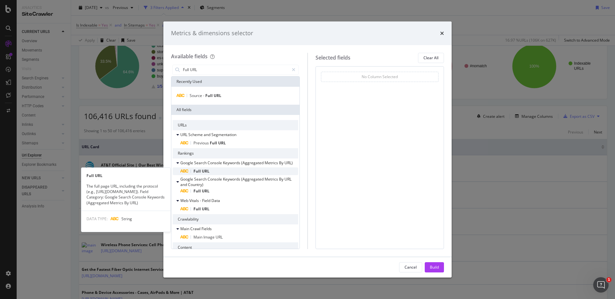
type input "Full URL"
click at [244, 174] on div "Full URL" at bounding box center [239, 171] width 118 height 8
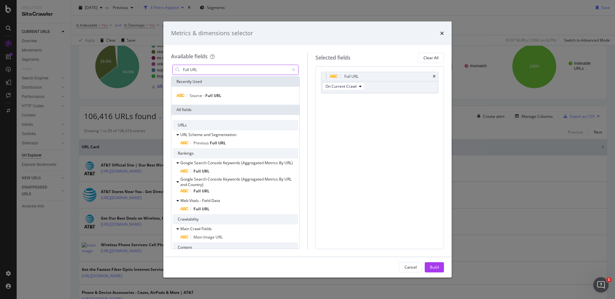
click at [237, 68] on input "Full URL" at bounding box center [235, 70] width 107 height 10
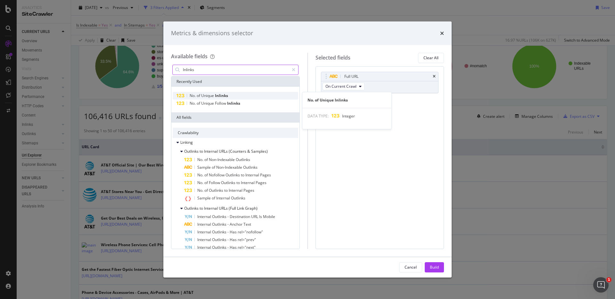
type input "Inlinks"
click at [229, 95] on div "No. of Unique Inlinks" at bounding box center [235, 96] width 125 height 8
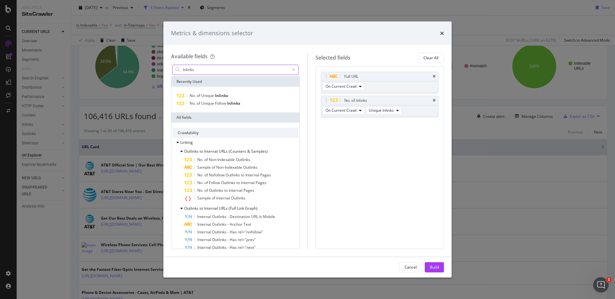
click at [220, 67] on input "Inlinks" at bounding box center [235, 70] width 107 height 10
drag, startPoint x: 292, startPoint y: 70, endPoint x: 232, endPoint y: 69, distance: 60.2
click at [292, 70] on icon "modal" at bounding box center [294, 70] width 4 height 4
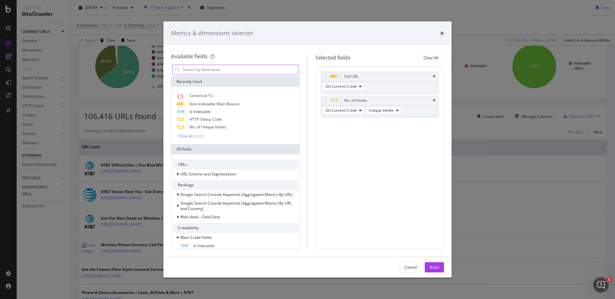
click at [232, 69] on input "modal" at bounding box center [240, 70] width 116 height 10
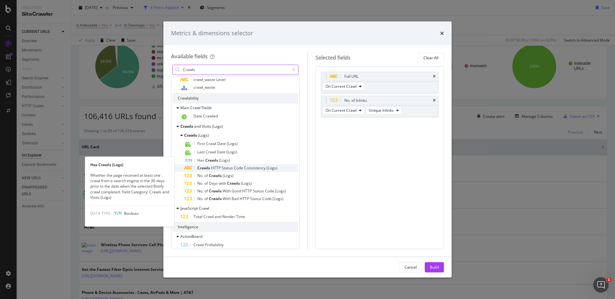
scroll to position [40, 0]
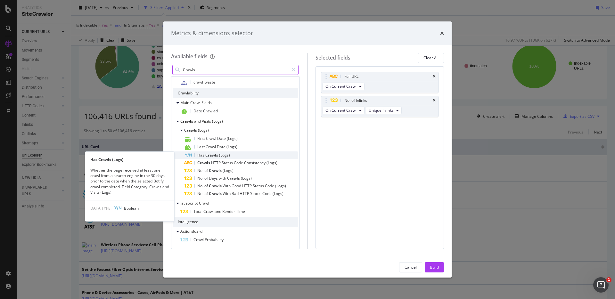
type input "Crawls"
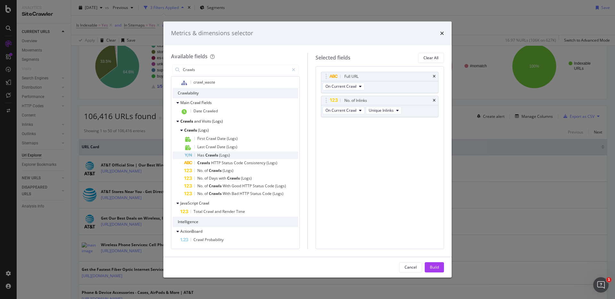
click at [249, 155] on div "Has Crawls (Logs)" at bounding box center [241, 155] width 114 height 8
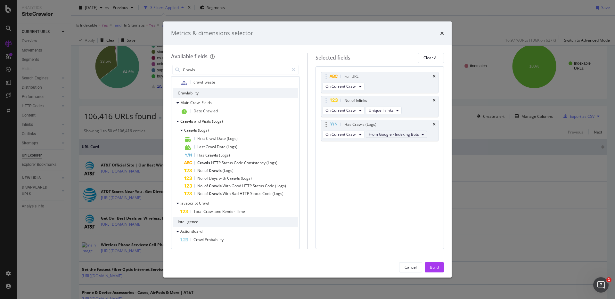
click at [412, 137] on button "From Google - Indexing Bots" at bounding box center [396, 135] width 61 height 8
click at [345, 151] on div "Full URL On Current Crawl No. of Inlinks On Current Crawl Unique Inlinks Has Cr…" at bounding box center [380, 113] width 118 height 83
click at [236, 156] on div "Has Crawls (Logs)" at bounding box center [241, 155] width 114 height 8
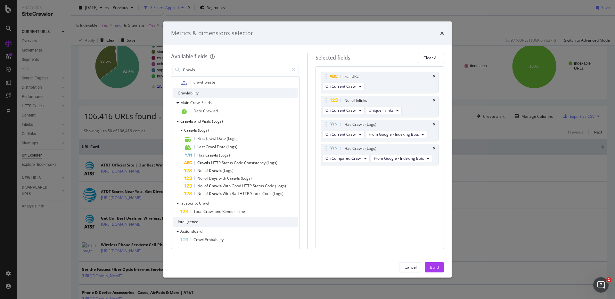
click at [421, 179] on div "Full URL On Current Crawl No. of Inlinks On Current Crawl Unique Inlinks Has Cr…" at bounding box center [379, 157] width 129 height 183
click at [419, 179] on div "Full URL On Current Crawl No. of Inlinks On Current Crawl Unique Inlinks Has Cr…" at bounding box center [379, 157] width 129 height 183
click at [438, 264] on div "Build" at bounding box center [434, 267] width 9 height 10
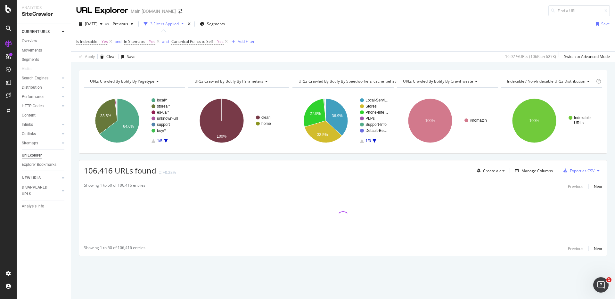
click at [442, 66] on div "URLs Crawled By Botify By pagetype Chart (by Value) Table Expand Export as CSV …" at bounding box center [342, 69] width 543 height 15
click at [566, 67] on div "URLs Crawled By Botify By pagetype Chart (by Value) Table Expand Export as CSV …" at bounding box center [342, 69] width 543 height 15
click at [569, 67] on div "URLs Crawled By Botify By pagetype Chart (by Value) Table Expand Export as CSV …" at bounding box center [342, 69] width 543 height 15
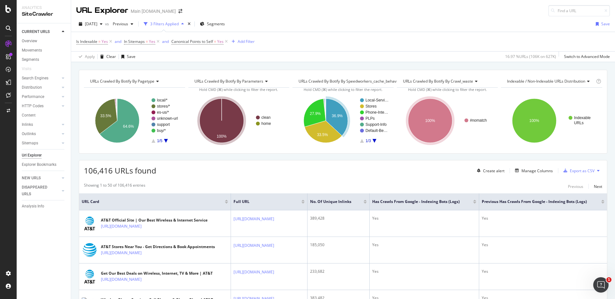
click at [179, 23] on div "3 Filters Applied" at bounding box center [164, 23] width 28 height 5
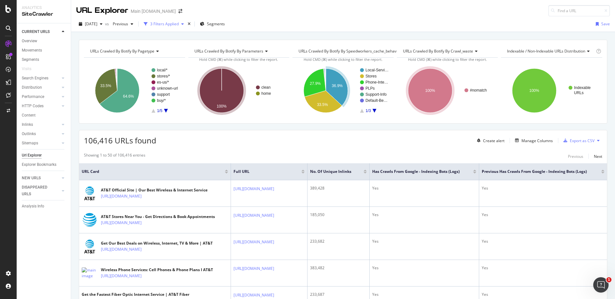
click at [179, 23] on div "3 Filters Applied" at bounding box center [164, 23] width 28 height 5
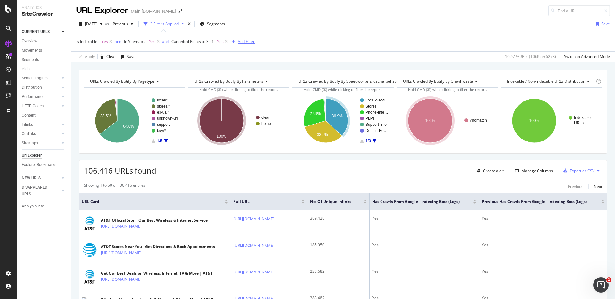
click at [245, 40] on div "Add Filter" at bounding box center [245, 41] width 17 height 5
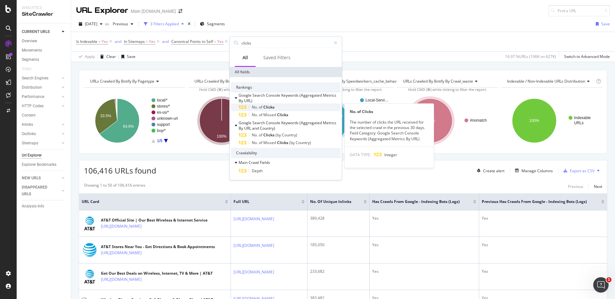
type input "clicks"
click at [279, 106] on div "No. of Clicks" at bounding box center [289, 107] width 102 height 8
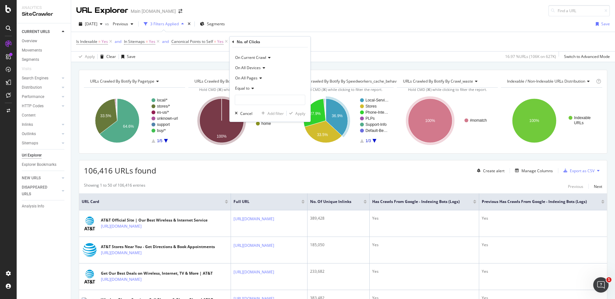
click at [268, 56] on icon at bounding box center [268, 58] width 4 height 4
click at [278, 53] on div "On Current Crawl" at bounding box center [270, 57] width 70 height 10
click at [269, 57] on icon at bounding box center [268, 58] width 4 height 4
click at [264, 85] on span "Diff Between Crawls" at bounding box center [256, 87] width 36 height 5
click at [248, 90] on span "Equal to" at bounding box center [242, 87] width 14 height 5
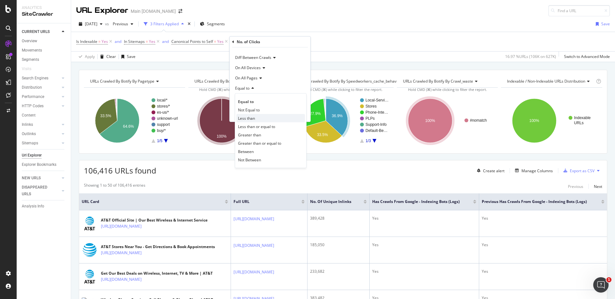
click at [262, 118] on div "Less than" at bounding box center [270, 118] width 68 height 8
click at [268, 101] on input "number" at bounding box center [270, 100] width 70 height 10
type input "0"
click at [307, 88] on div "Diff Between Crawls On All Devices On All Pages Less than 0 Cancel Add filter A…" at bounding box center [269, 84] width 81 height 74
click at [297, 113] on div "Apply" at bounding box center [300, 113] width 10 height 5
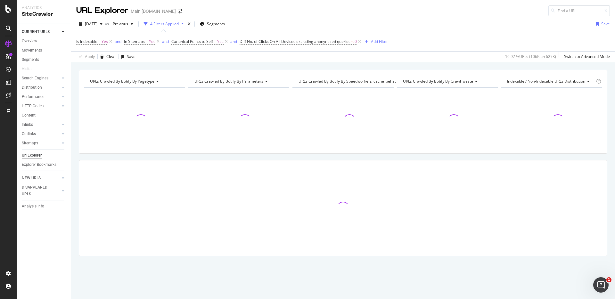
click at [477, 63] on div "URLs Crawled By Botify By pagetype Chart (by Value) Table Expand Export as CSV …" at bounding box center [342, 69] width 543 height 15
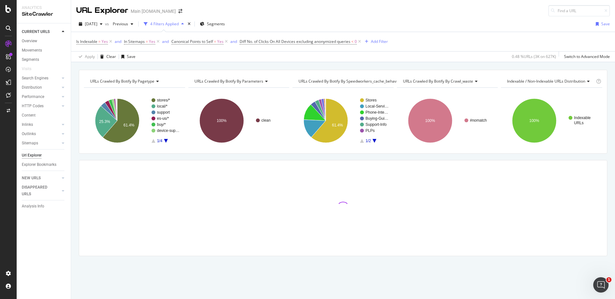
click at [504, 68] on div "URLs Crawled By Botify By pagetype Chart (by Value) Table Expand Export as CSV …" at bounding box center [342, 69] width 543 height 15
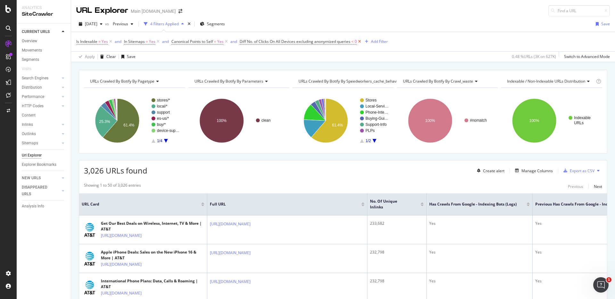
click at [360, 43] on icon at bounding box center [359, 41] width 5 height 6
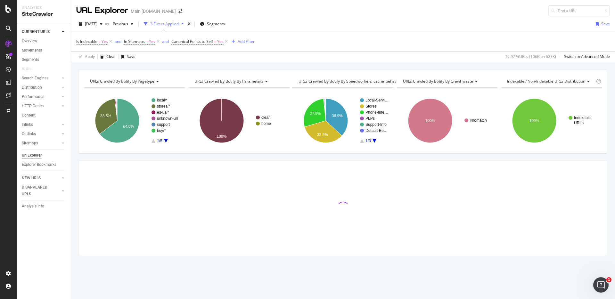
click at [463, 66] on div "URLs Crawled By Botify By pagetype Chart (by Value) Table Expand Export as CSV …" at bounding box center [342, 69] width 543 height 15
click at [533, 66] on div "URLs Crawled By Botify By pagetype Chart (by Value) Table Expand Export as CSV …" at bounding box center [342, 69] width 543 height 15
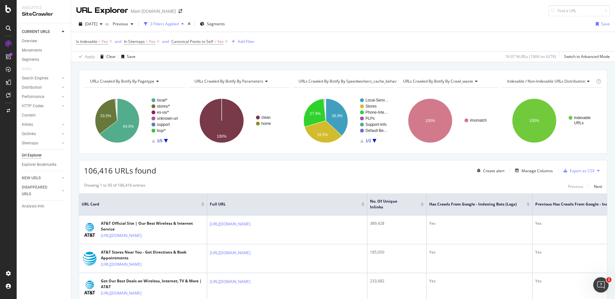
click at [478, 65] on div "URLs Crawled By Botify By pagetype Chart (by Value) Table Expand Export as CSV …" at bounding box center [342, 69] width 543 height 15
click at [424, 65] on div "URLs Crawled By Botify By pagetype Chart (by Value) Table Expand Export as CSV …" at bounding box center [342, 69] width 543 height 15
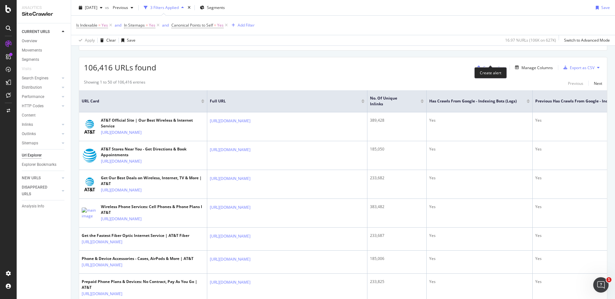
scroll to position [112, 0]
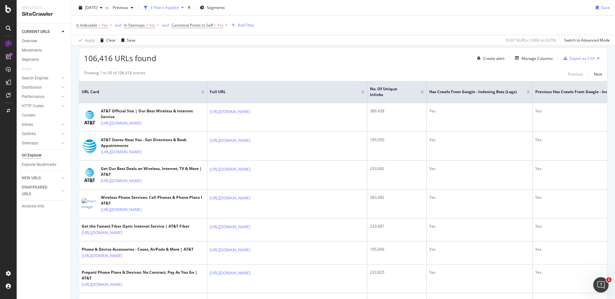
click at [349, 60] on div "106,416 URLs found Create alert Manage Columns Export as CSV" at bounding box center [342, 56] width 527 height 16
click at [431, 59] on div "106,416 URLs found Create alert Manage Columns Export as CSV" at bounding box center [342, 56] width 527 height 16
click at [458, 55] on div "106,416 URLs found Create alert Manage Columns Export as CSV" at bounding box center [342, 56] width 527 height 16
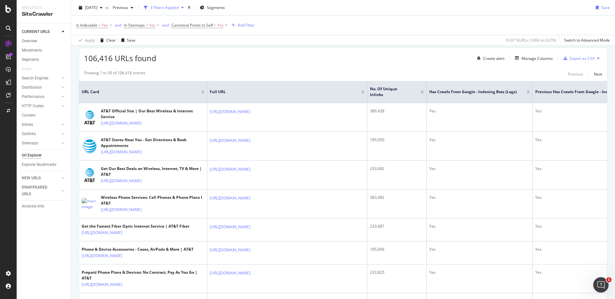
click at [458, 55] on div "106,416 URLs found Create alert Manage Columns Export as CSV" at bounding box center [342, 56] width 527 height 16
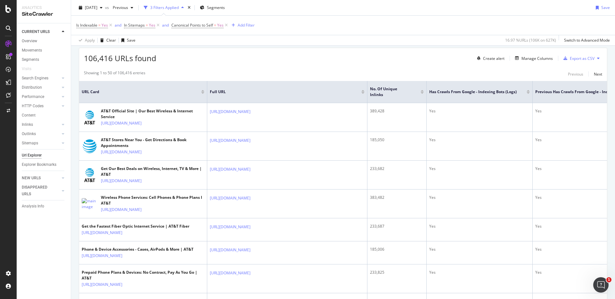
click at [379, 71] on div "Showing 1 to 50 of 106,416 entries Previous Next" at bounding box center [342, 74] width 527 height 8
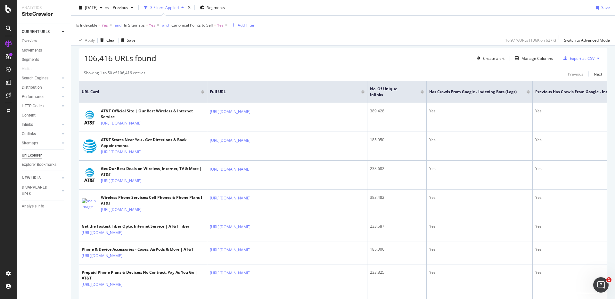
click at [373, 57] on div "106,416 URLs found Create alert Manage Columns Export as CSV" at bounding box center [342, 56] width 527 height 16
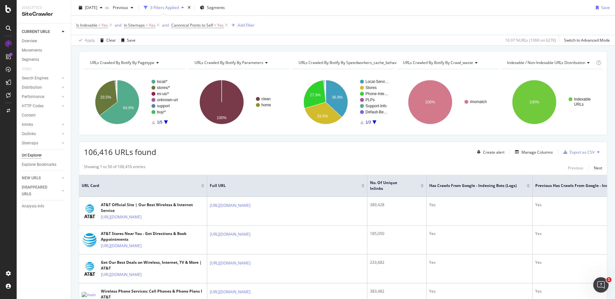
scroll to position [0, 0]
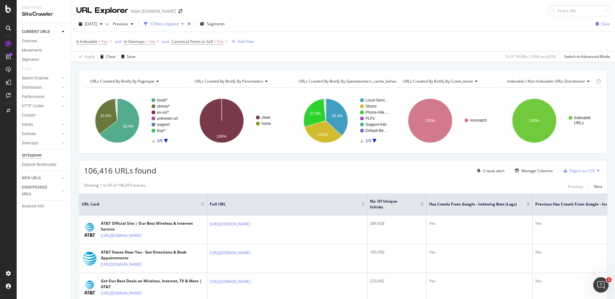
click at [427, 22] on div "2025 Aug. 10th vs Previous 3 Filters Applied Segments Save" at bounding box center [342, 25] width 543 height 13
click at [455, 36] on div "Is Indexable = Yes and In Sitemaps = Yes and Canonical Points to Self = Yes Add…" at bounding box center [342, 41] width 533 height 19
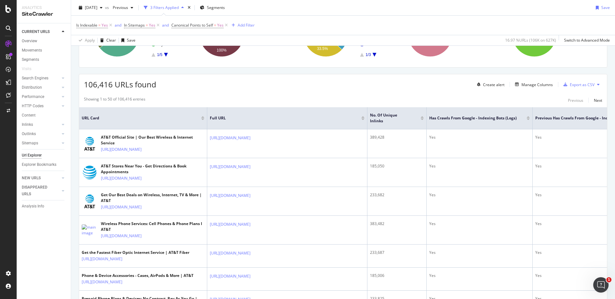
scroll to position [88, 0]
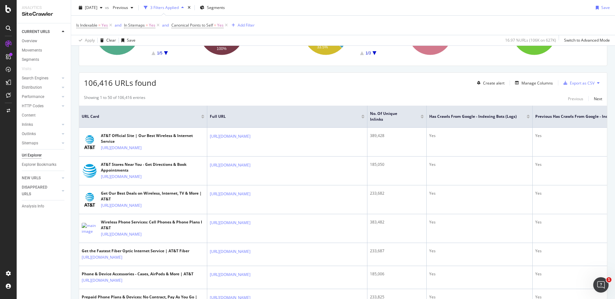
click at [452, 88] on div "106,416 URLs found Create alert Manage Columns Export as CSV" at bounding box center [342, 81] width 527 height 16
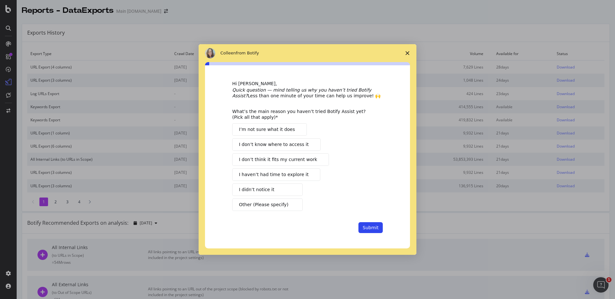
click at [409, 50] on span "Close survey" at bounding box center [407, 53] width 18 height 18
